Goal: Find specific page/section: Find specific page/section

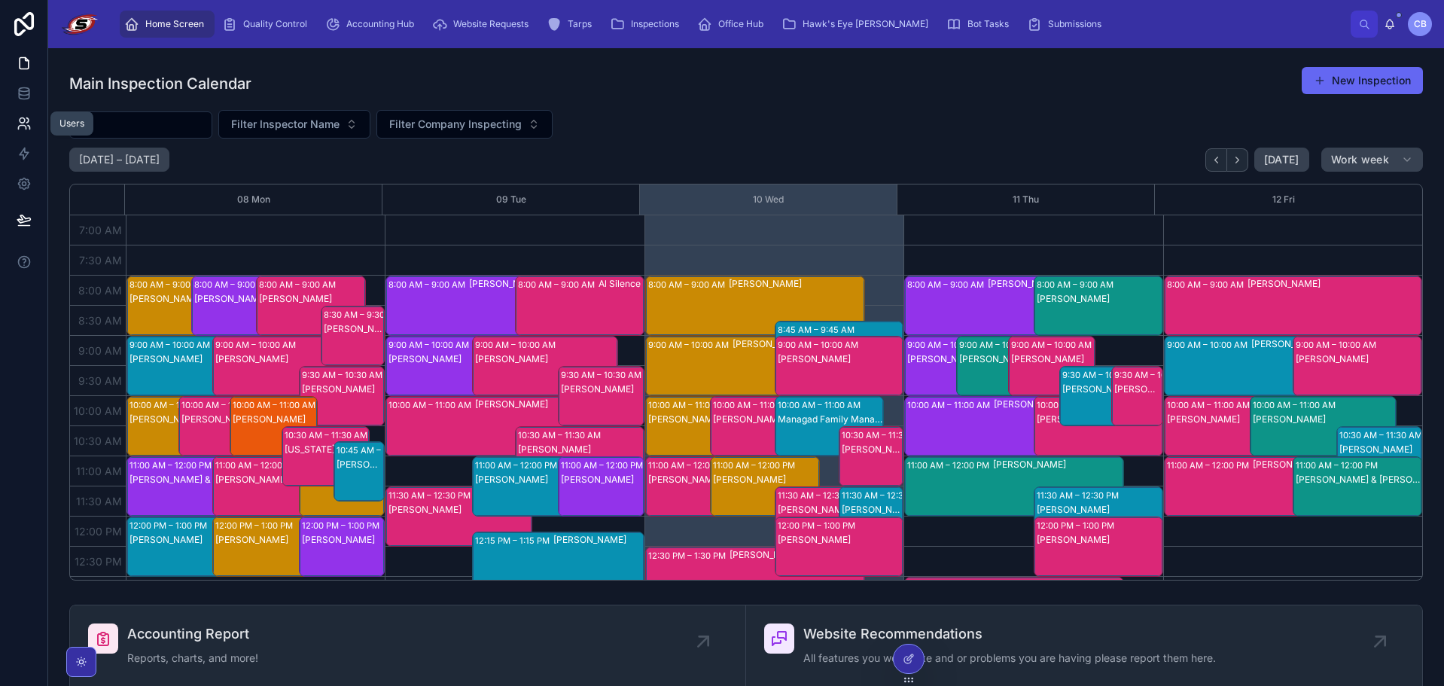
scroll to position [45, 0]
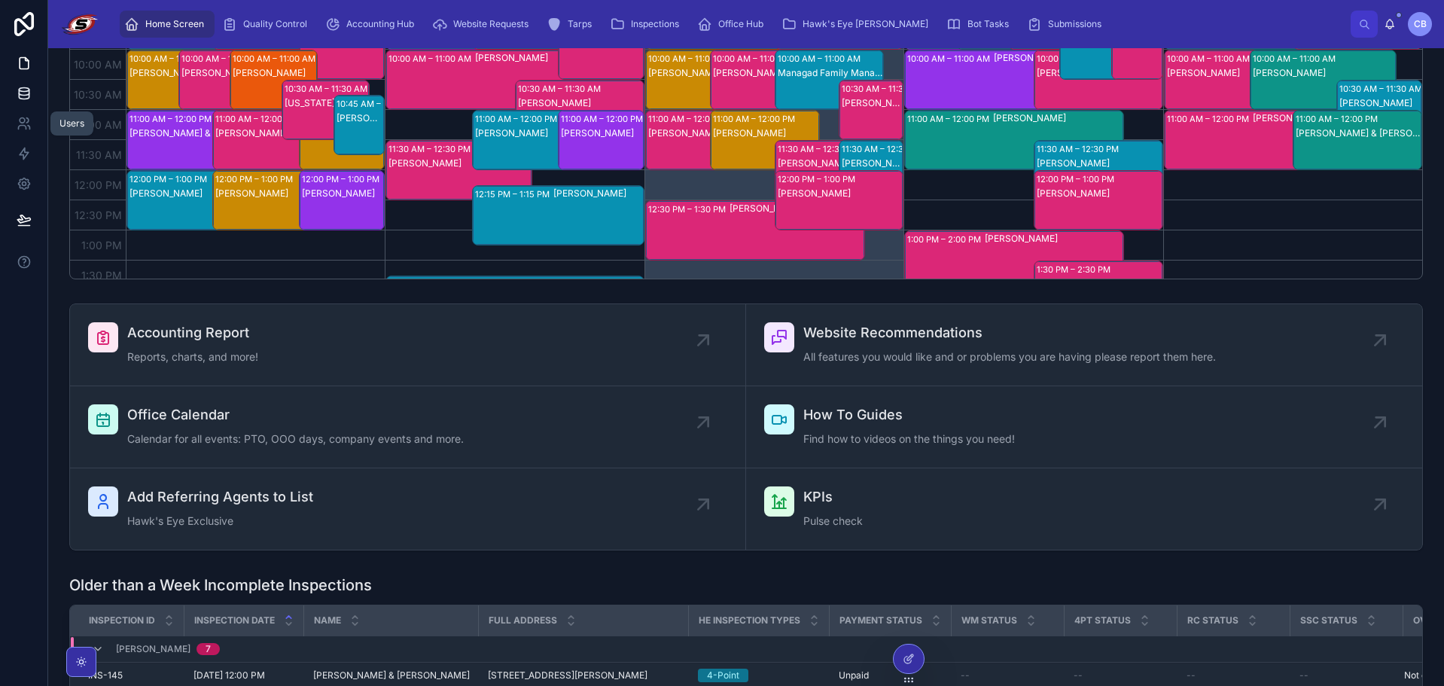
click at [24, 86] on icon at bounding box center [24, 93] width 15 height 15
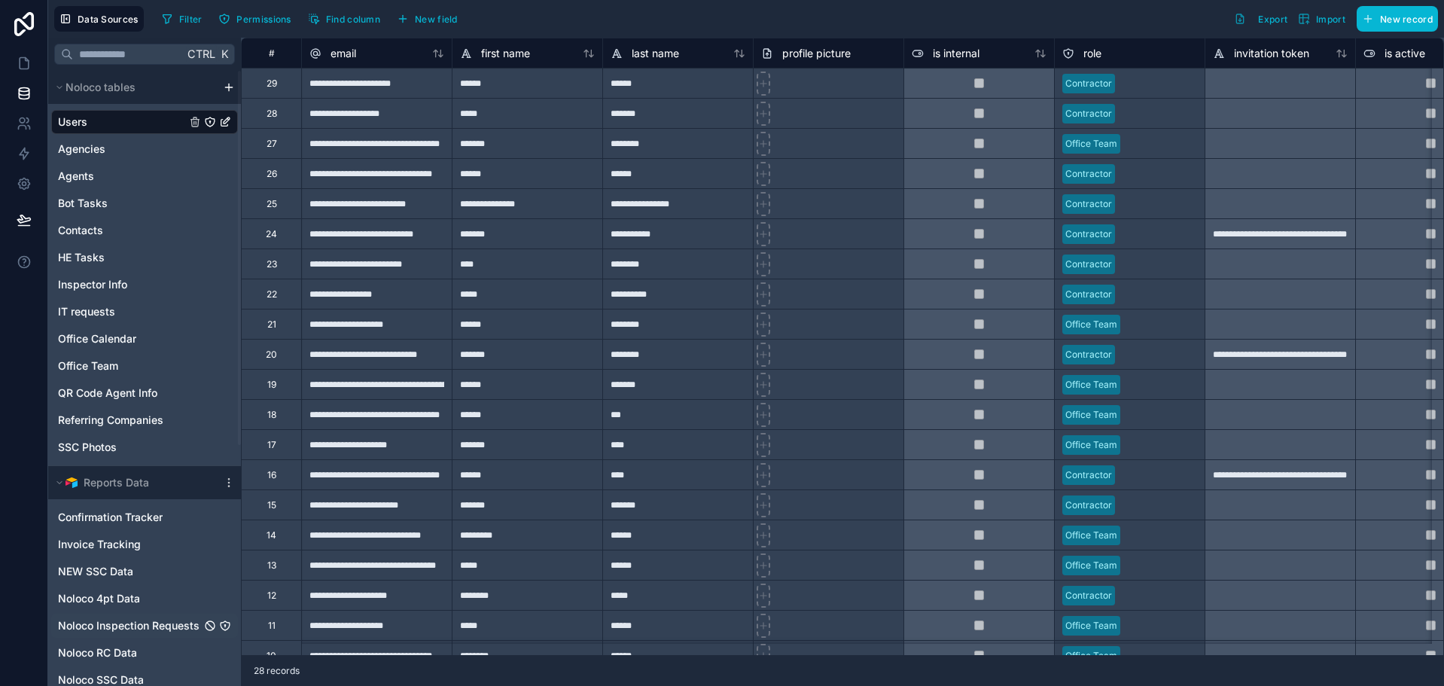
click at [135, 621] on span "Noloco Inspection Requests" at bounding box center [129, 625] width 142 height 15
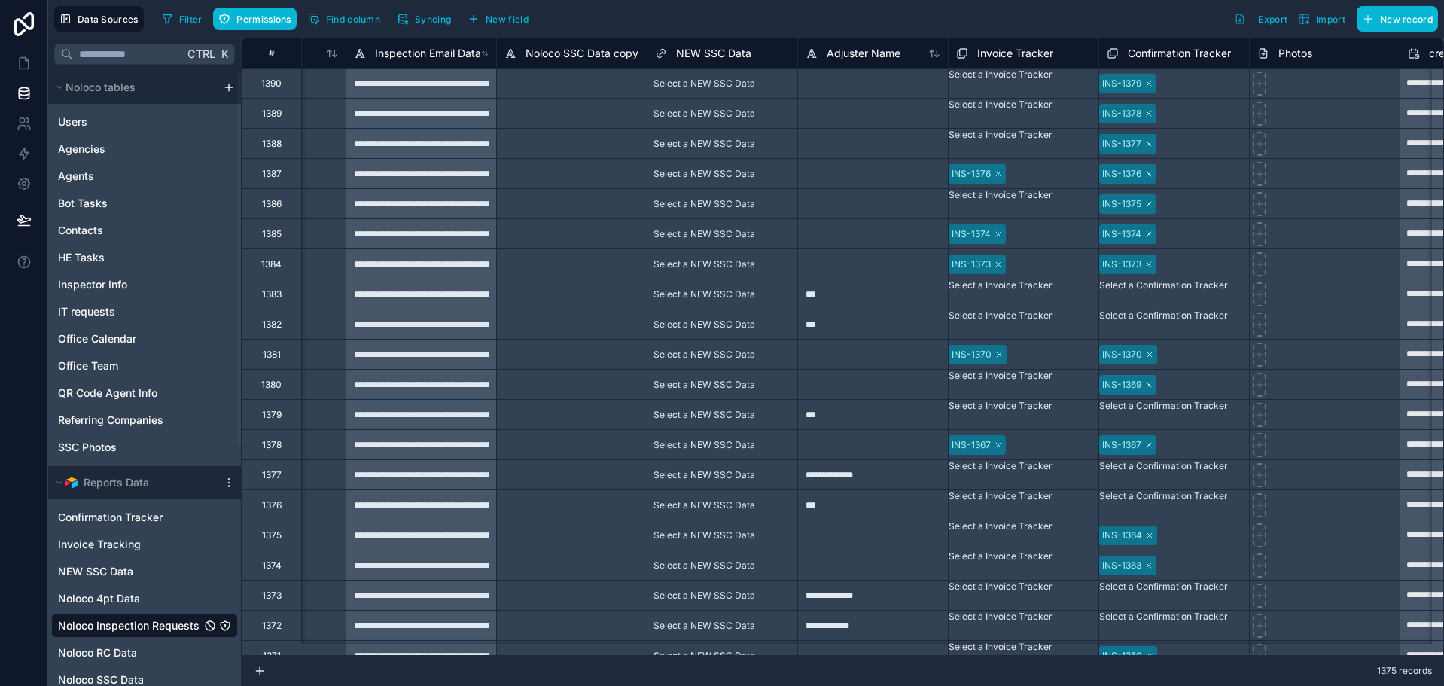
scroll to position [0, 7320]
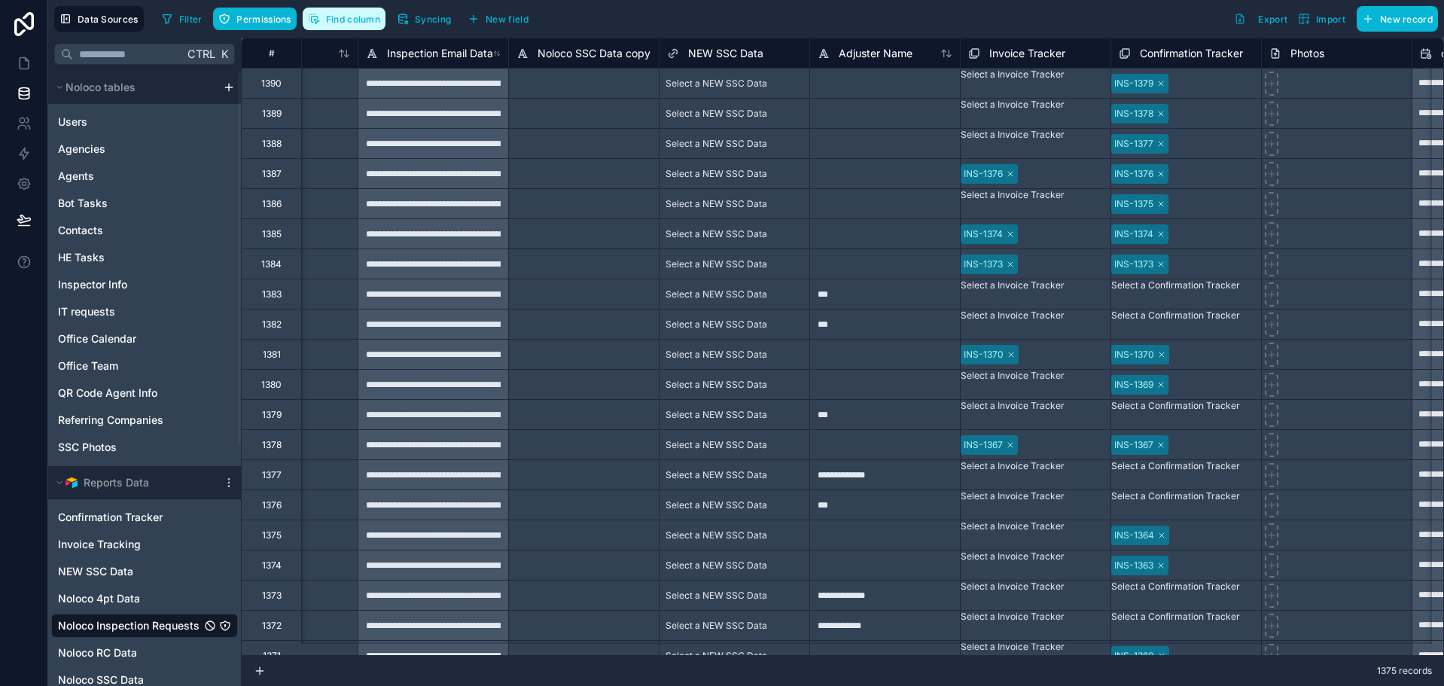
click at [367, 17] on span "Find column" at bounding box center [353, 19] width 54 height 11
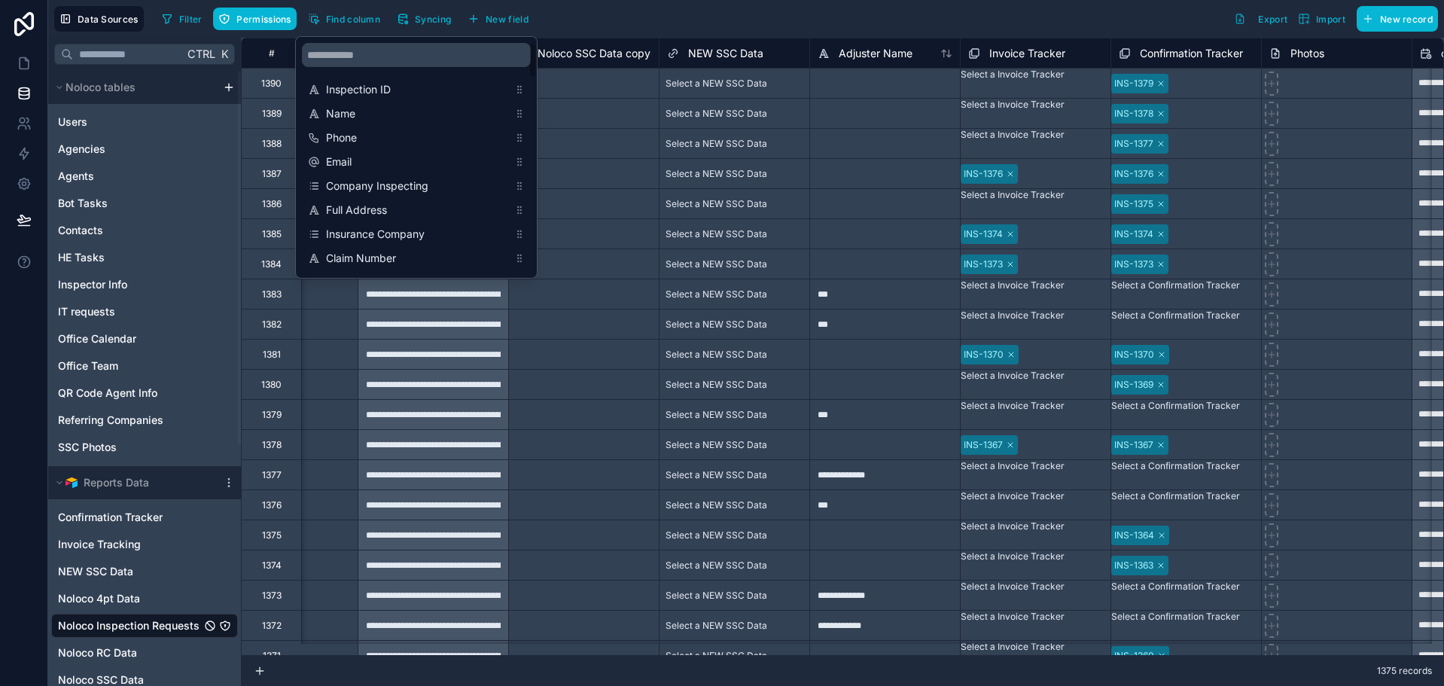
drag, startPoint x: 403, startPoint y: 42, endPoint x: 409, endPoint y: 48, distance: 8.5
click at [407, 46] on div "scrollable content" at bounding box center [416, 55] width 241 height 36
click at [409, 48] on input "scrollable content" at bounding box center [416, 55] width 229 height 24
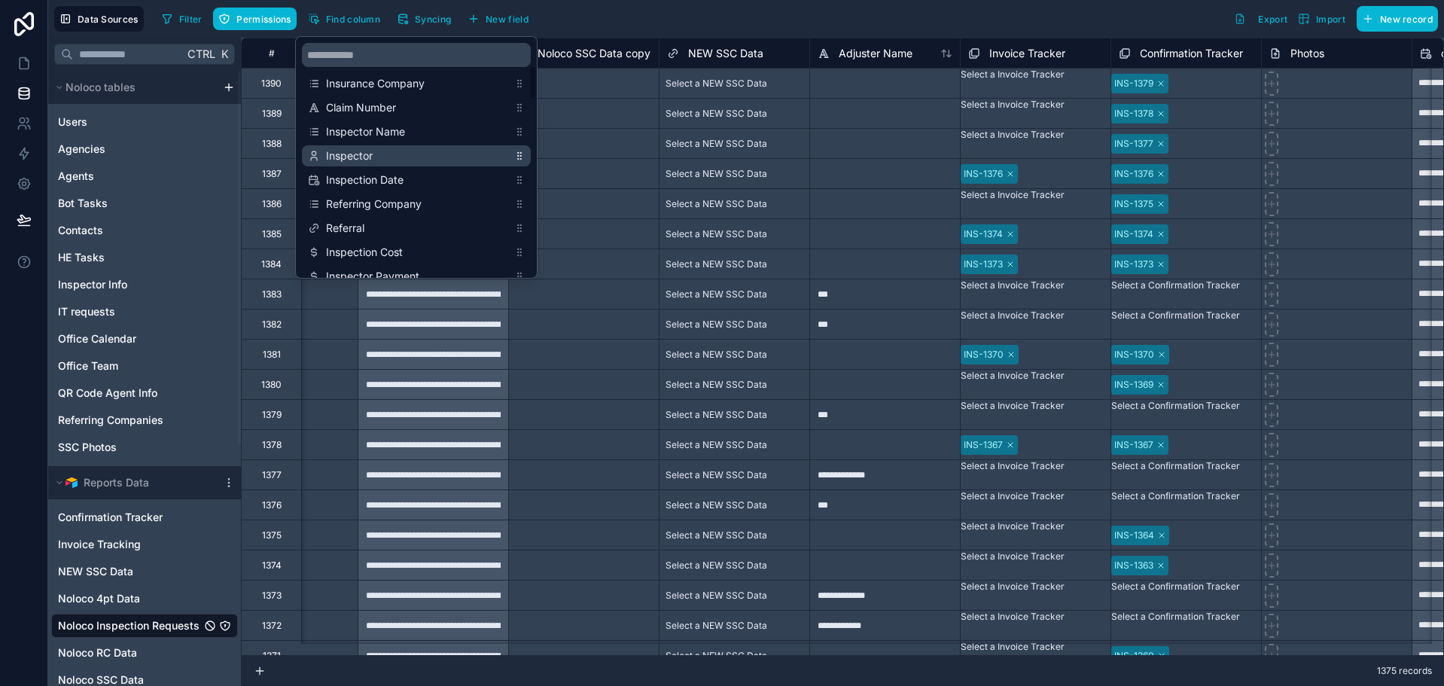
click at [426, 151] on span "Inspector" at bounding box center [417, 155] width 182 height 15
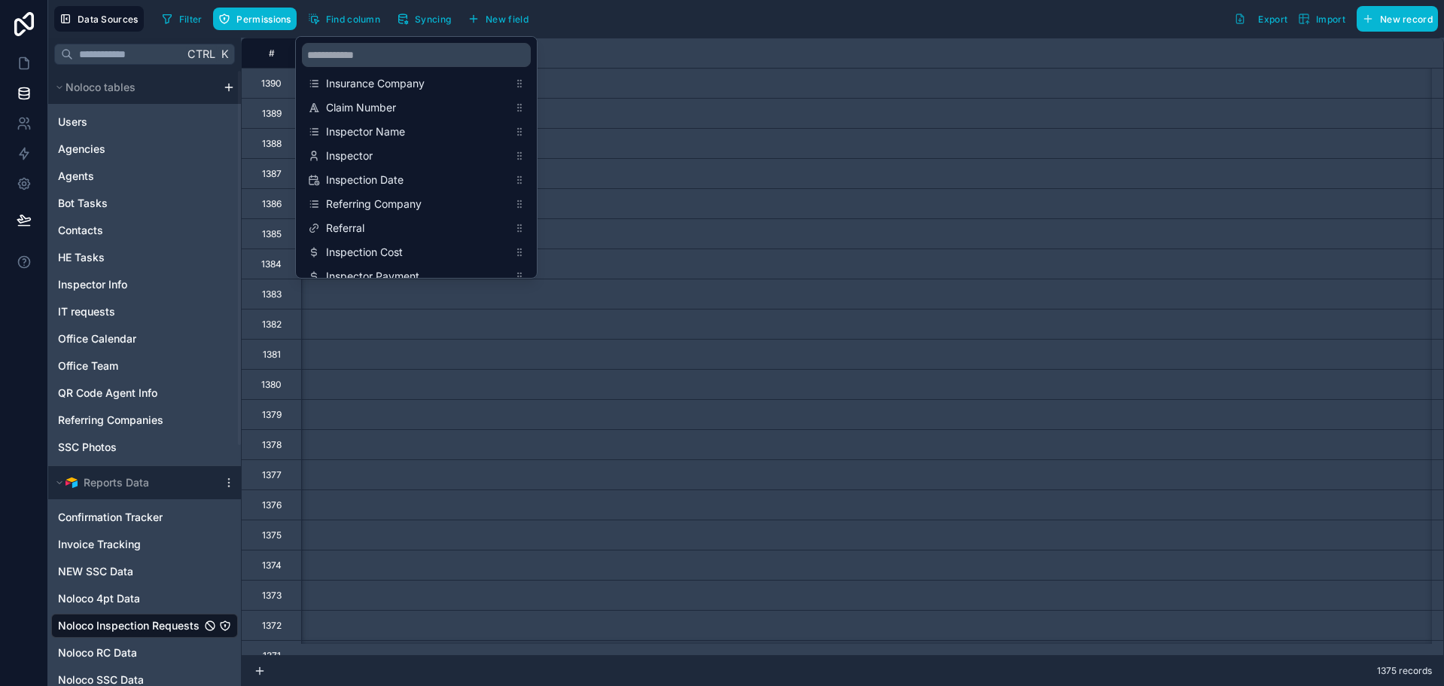
scroll to position [0, 1355]
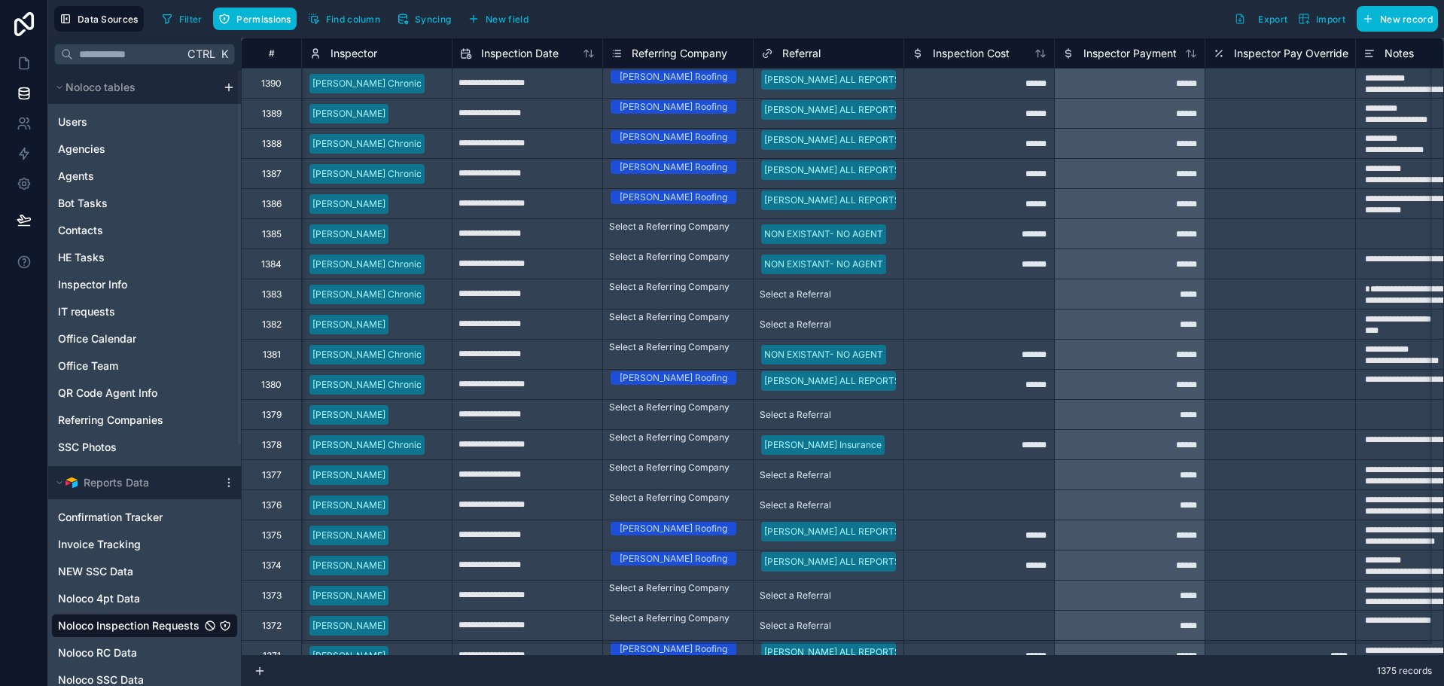
click at [670, 13] on div "Filter Permissions Find column Syncing New field Export Import New record" at bounding box center [797, 19] width 1282 height 26
click at [343, 56] on span "Inspector" at bounding box center [353, 53] width 47 height 15
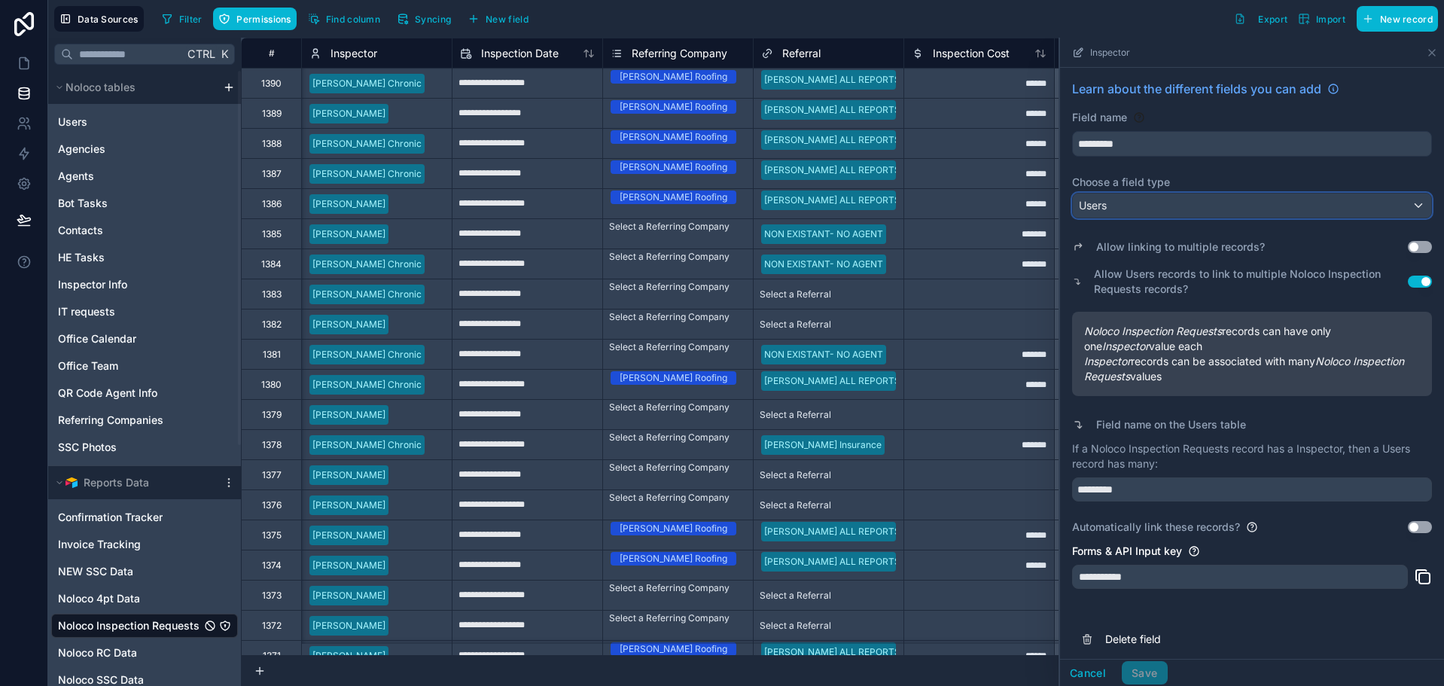
click at [1124, 204] on div "Users" at bounding box center [1252, 205] width 358 height 24
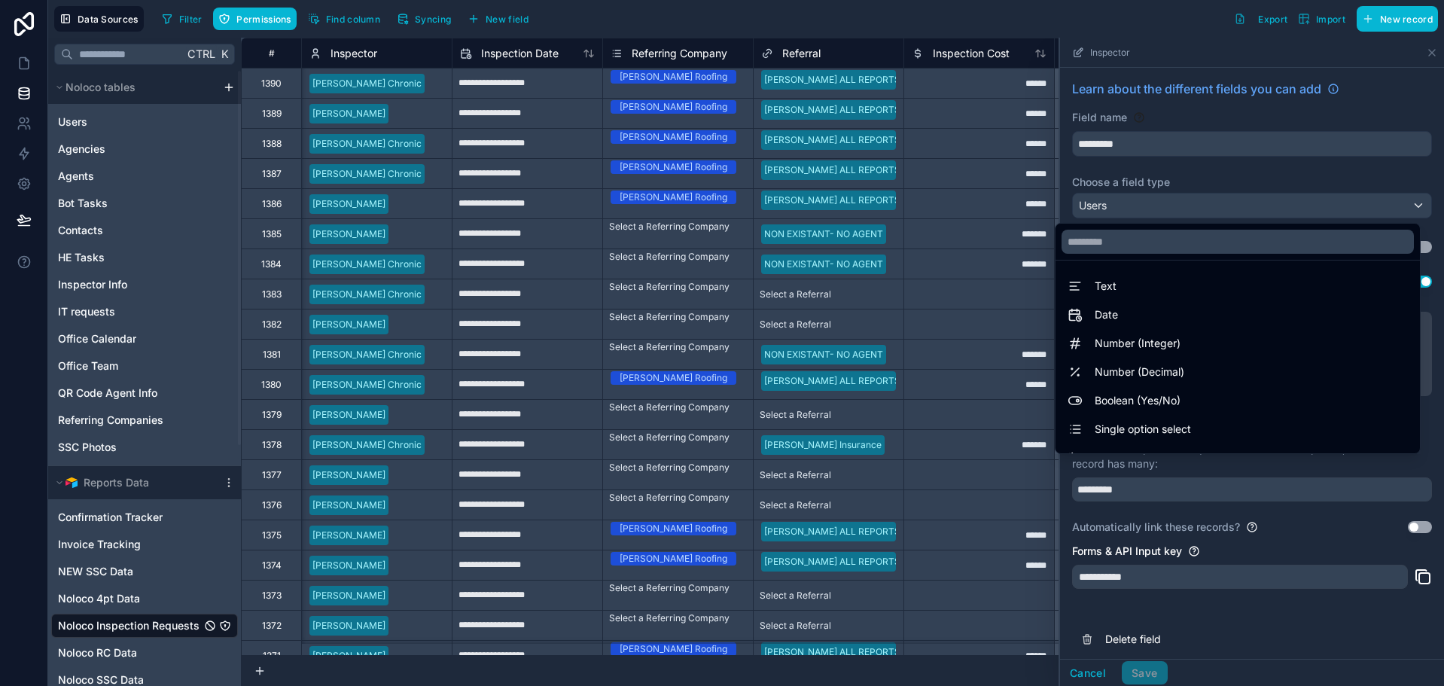
click at [1185, 159] on div at bounding box center [1252, 362] width 384 height 648
